Goal: Transaction & Acquisition: Purchase product/service

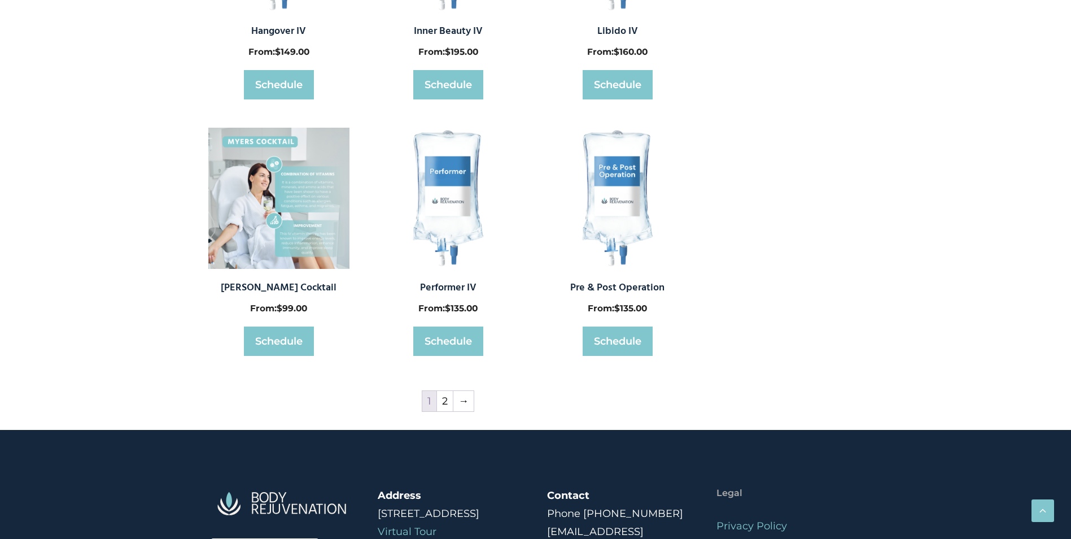
scroll to position [565, 0]
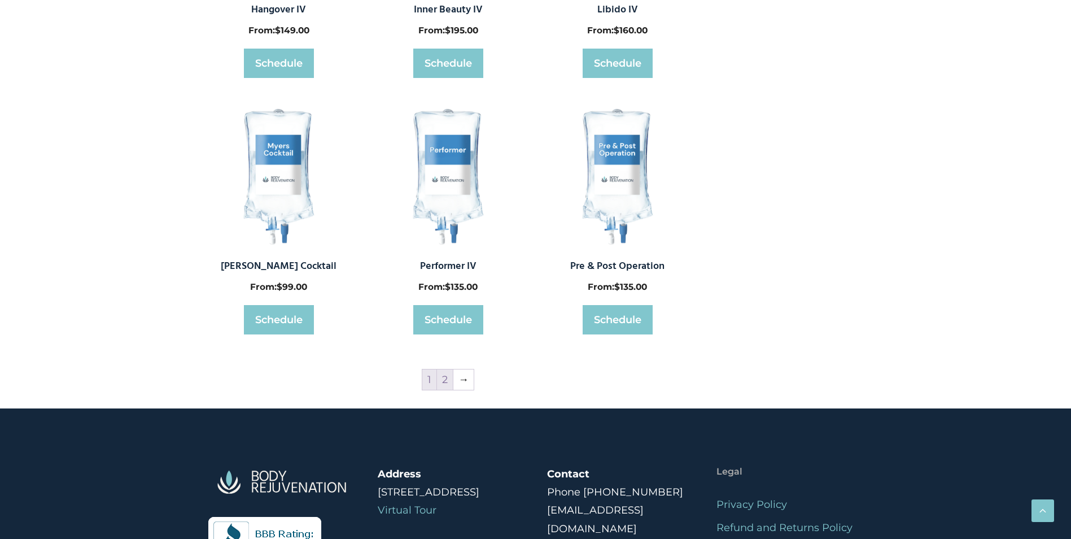
click at [441, 379] on link "2" at bounding box center [445, 379] width 16 height 20
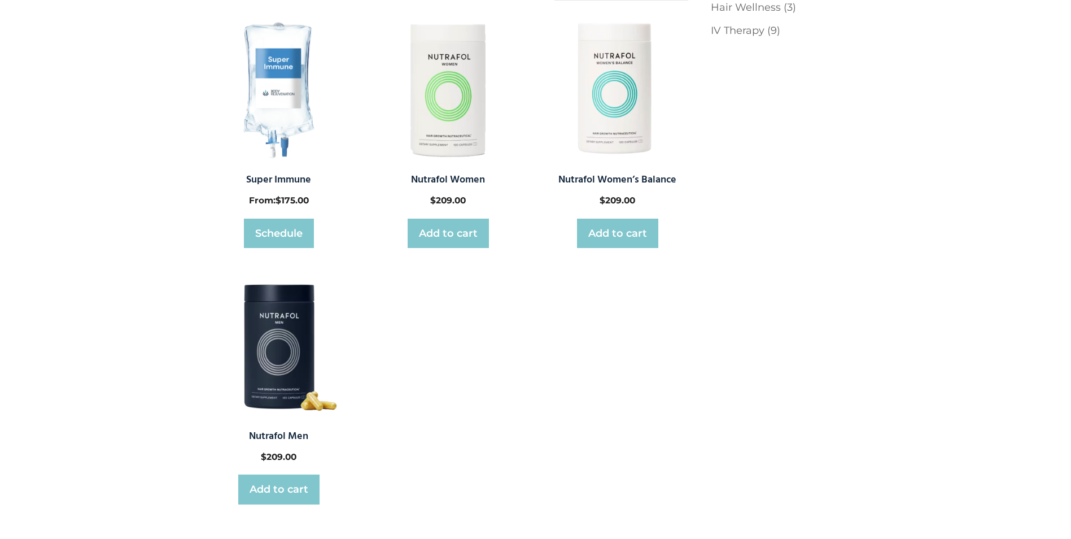
scroll to position [169, 0]
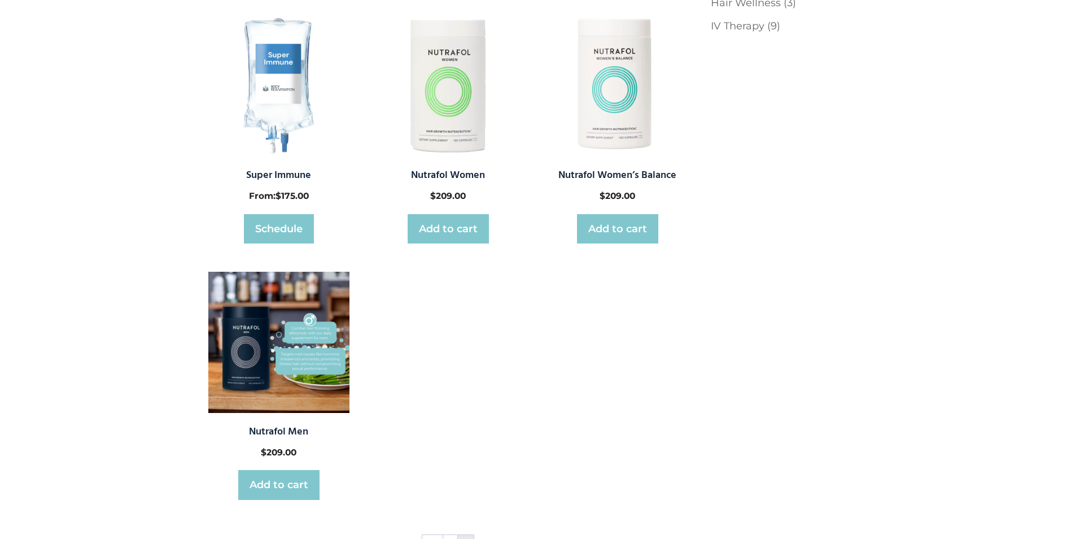
click at [286, 348] on img at bounding box center [278, 342] width 141 height 141
